Goal: Check status: Check status

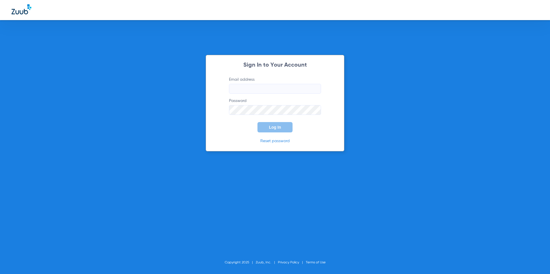
type input "[EMAIL_ADDRESS][DOMAIN_NAME]"
click at [269, 124] on button "Log In" at bounding box center [274, 127] width 35 height 10
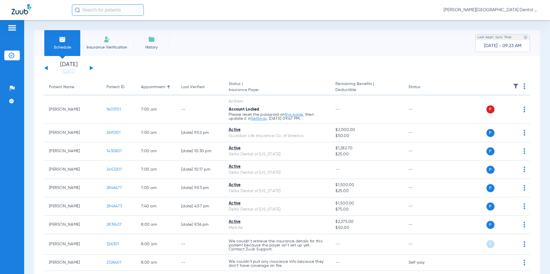
click at [91, 68] on button at bounding box center [91, 68] width 3 height 4
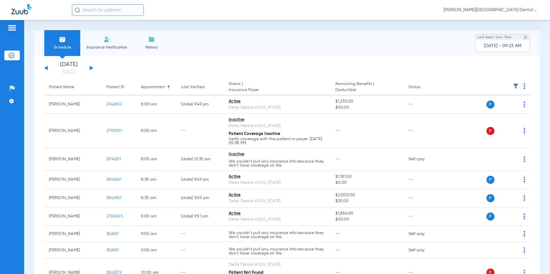
click at [91, 68] on button at bounding box center [91, 68] width 3 height 4
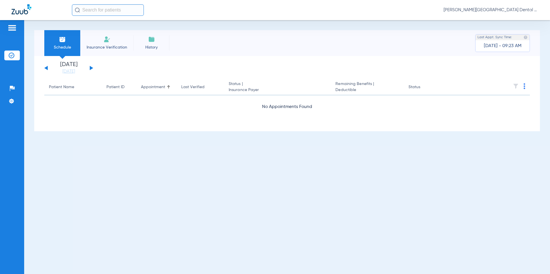
click at [91, 68] on button at bounding box center [91, 68] width 3 height 4
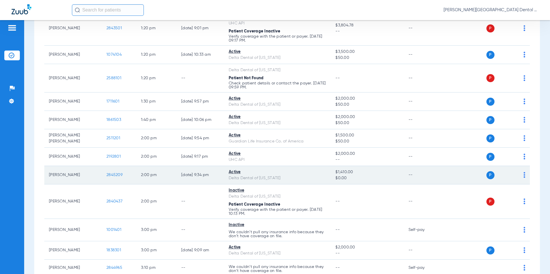
scroll to position [977, 0]
